Goal: Contribute content

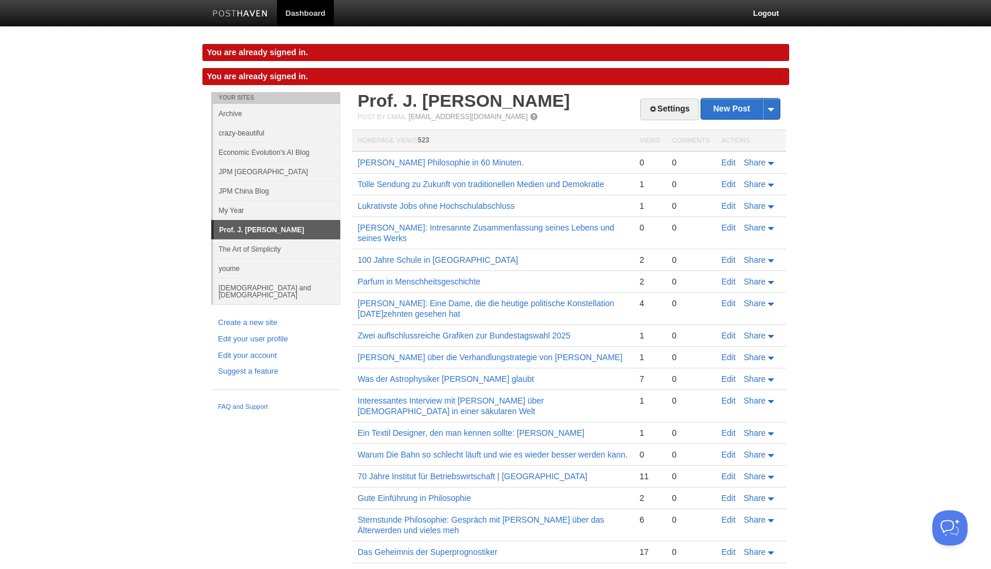
click at [246, 114] on link "Archive" at bounding box center [276, 113] width 127 height 19
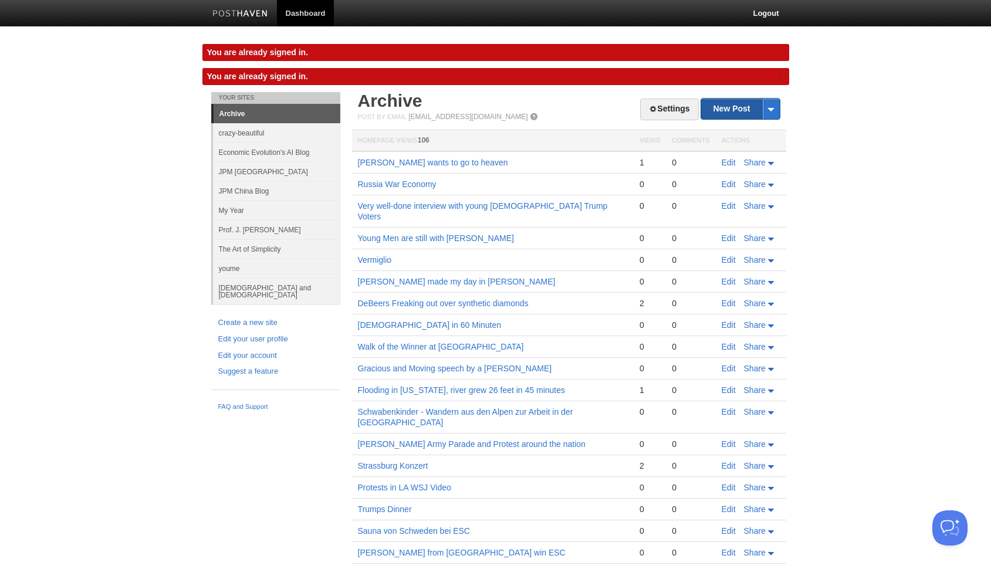
click at [717, 112] on link "New Post" at bounding box center [740, 109] width 78 height 21
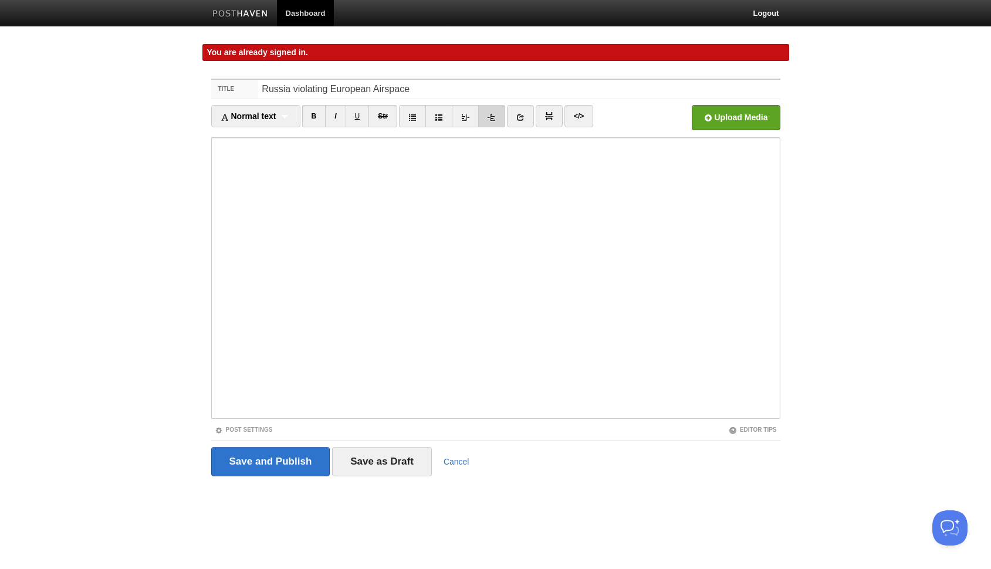
type input "Russia violating European Airspace"
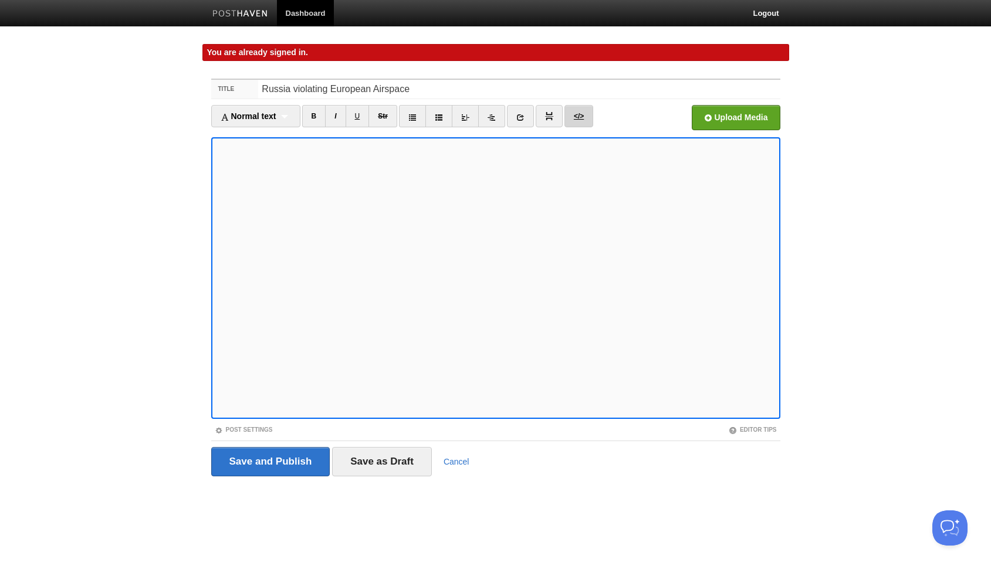
click at [581, 113] on link "</>" at bounding box center [579, 116] width 29 height 22
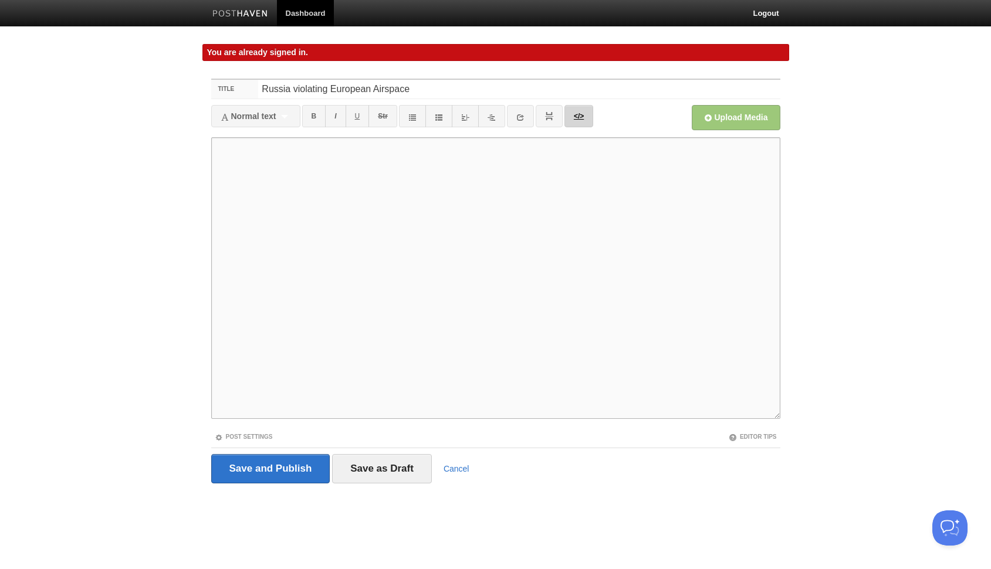
click at [582, 122] on link "</>" at bounding box center [579, 116] width 29 height 22
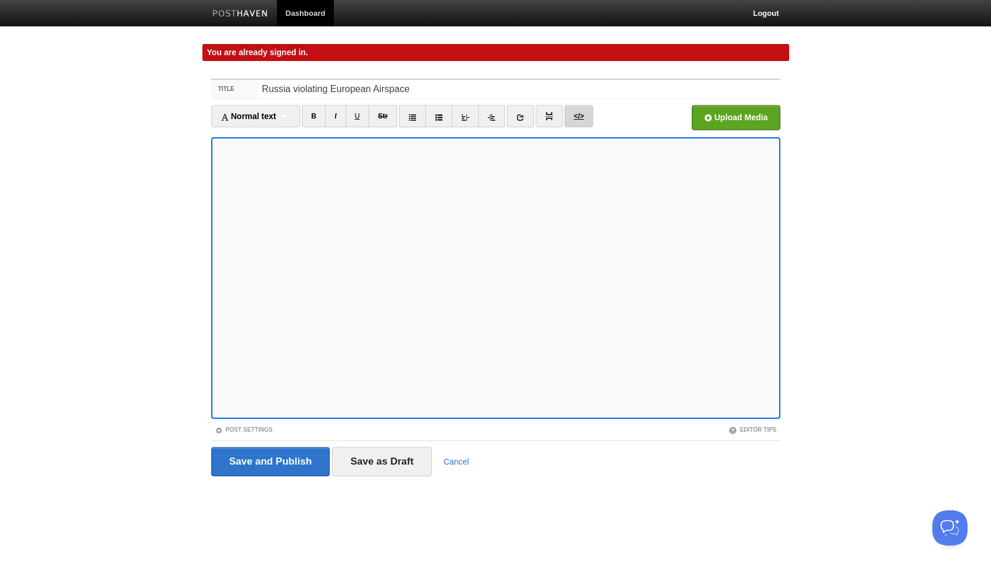
click at [582, 113] on link "</>" at bounding box center [579, 116] width 29 height 22
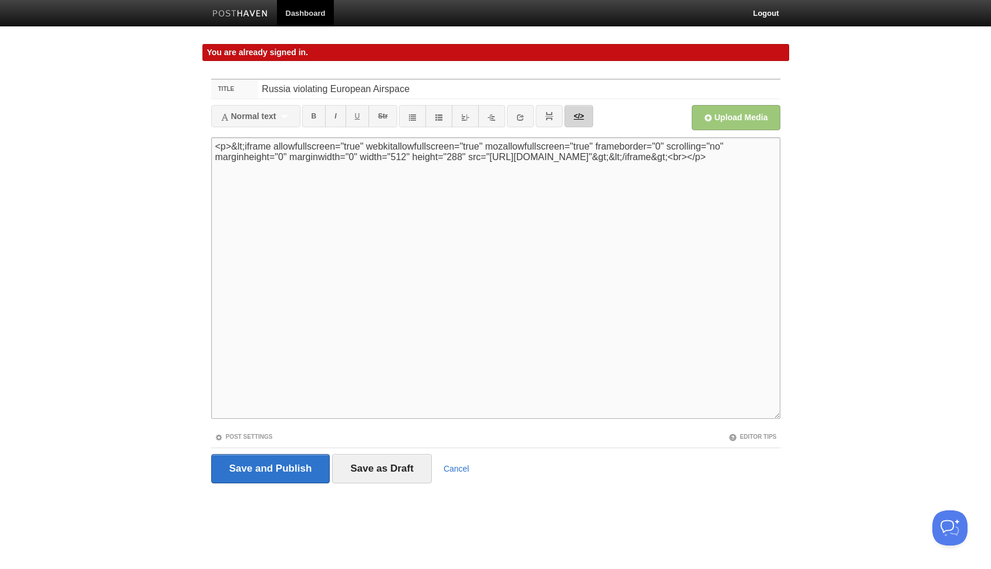
click at [582, 113] on link "</>" at bounding box center [579, 116] width 29 height 22
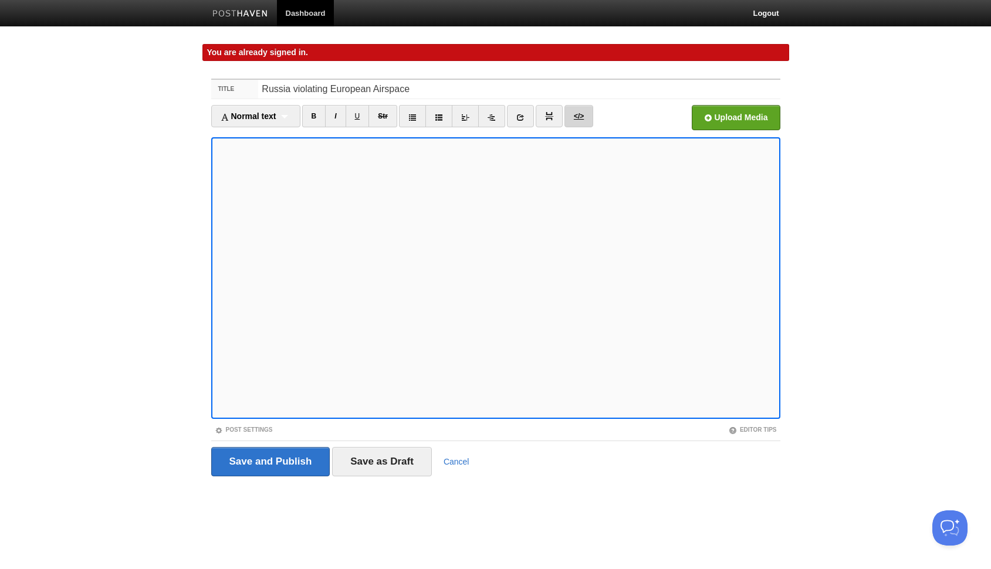
click at [583, 112] on link "</>" at bounding box center [579, 116] width 29 height 22
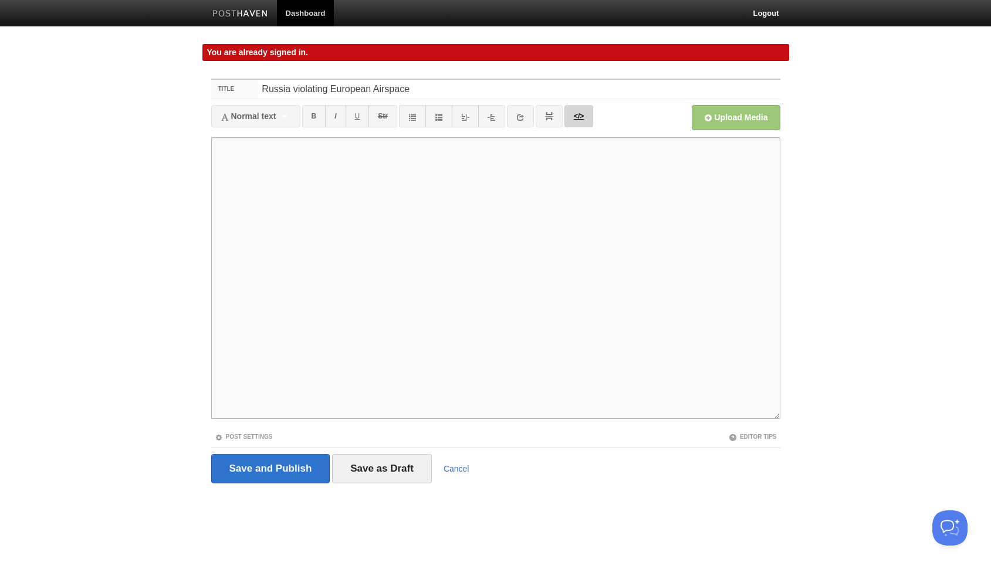
paste textarea "<iframe allowfullscreen="true" webkitallowfullscreen="true" mozallowfullscreen=…"
type textarea "<iframe allowfullscreen="true" webkitallowfullscreen="true" mozallowfullscreen=…"
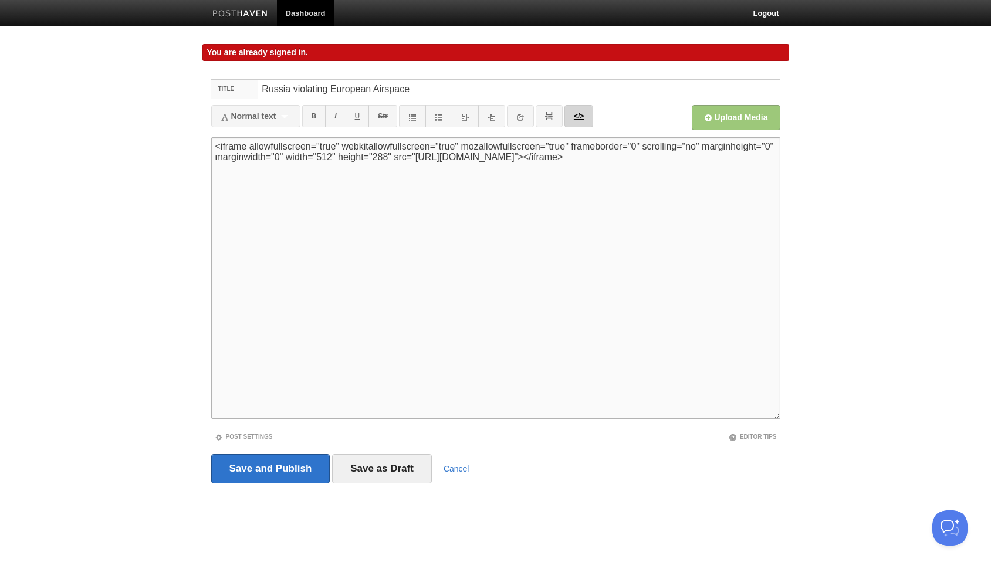
click at [578, 116] on link "</>" at bounding box center [579, 116] width 29 height 22
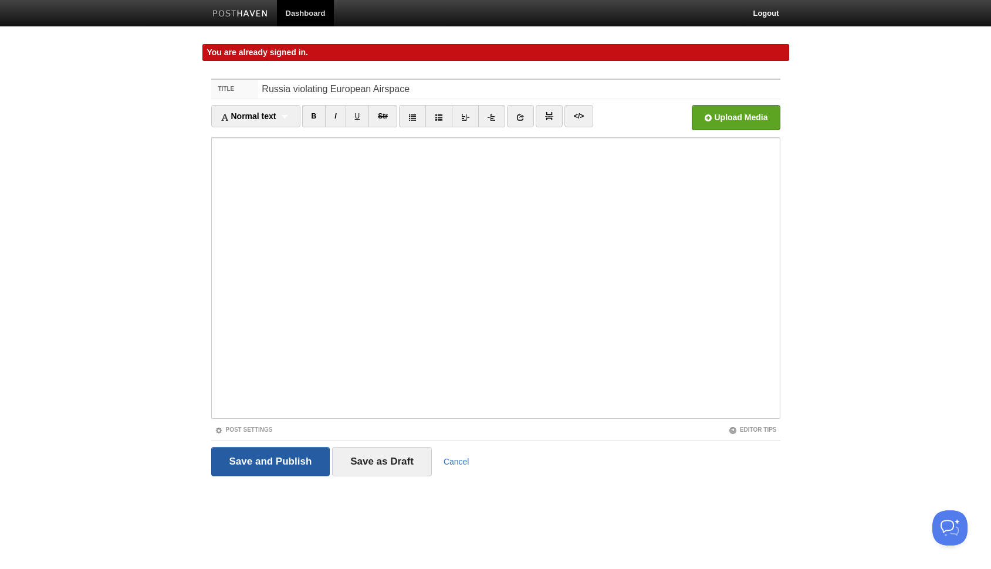
click at [295, 465] on input "Save and Publish" at bounding box center [270, 461] width 119 height 29
